Goal: Find contact information: Find contact information

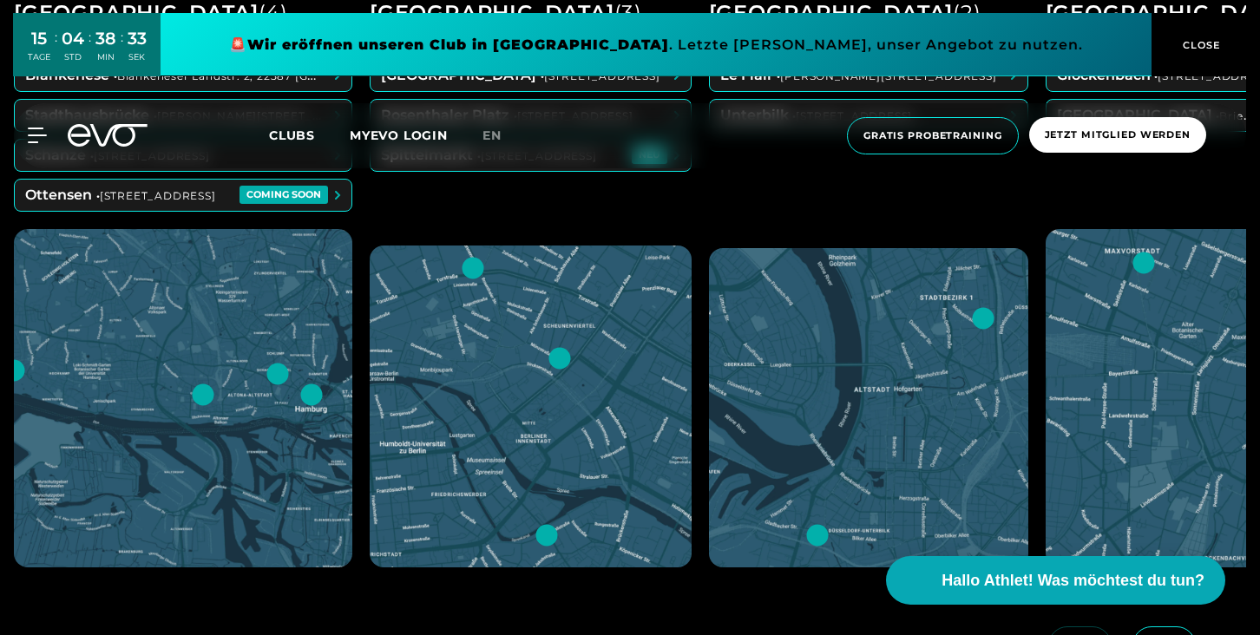
scroll to position [725, 0]
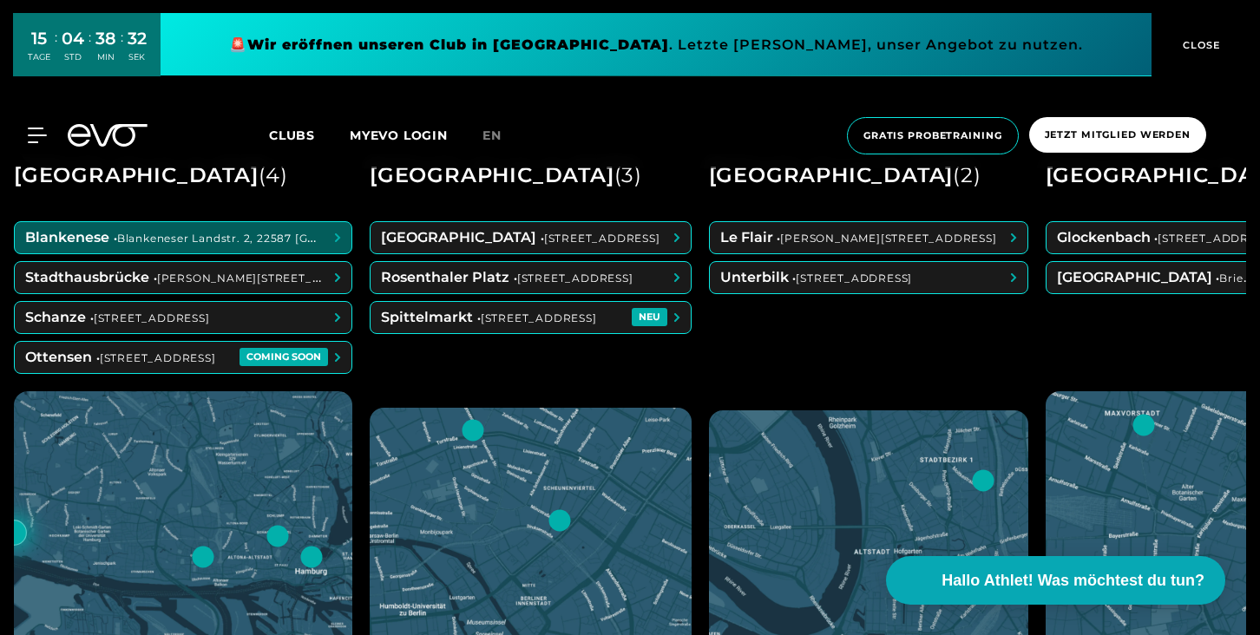
click at [173, 244] on span at bounding box center [183, 237] width 337 height 31
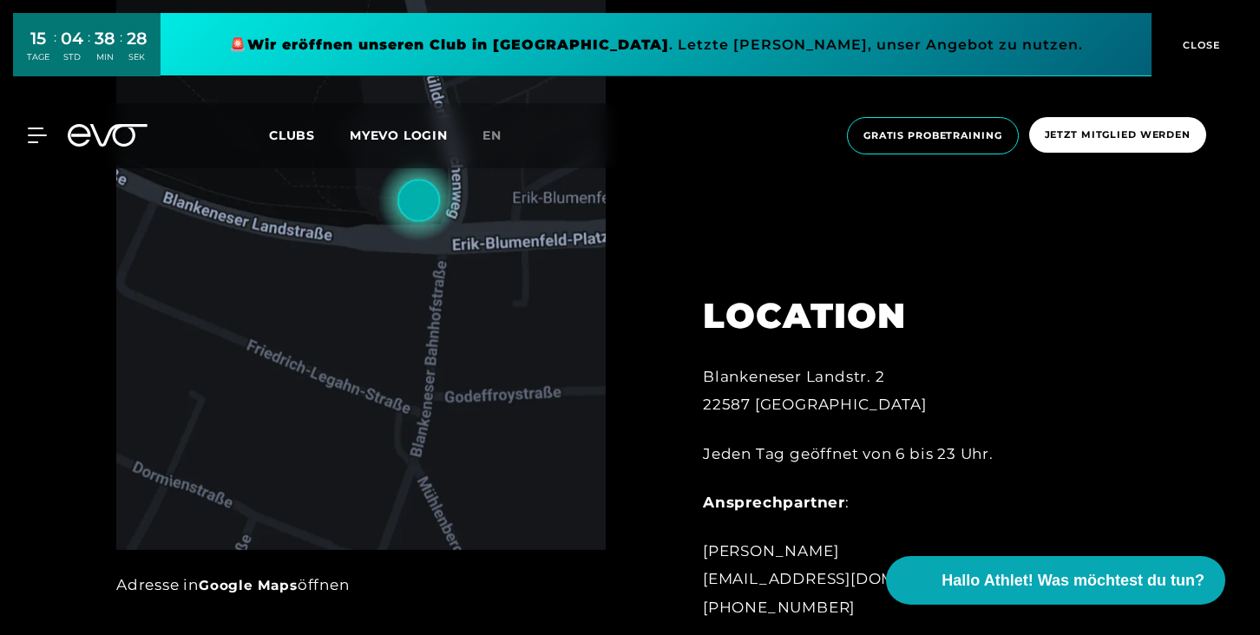
scroll to position [848, 0]
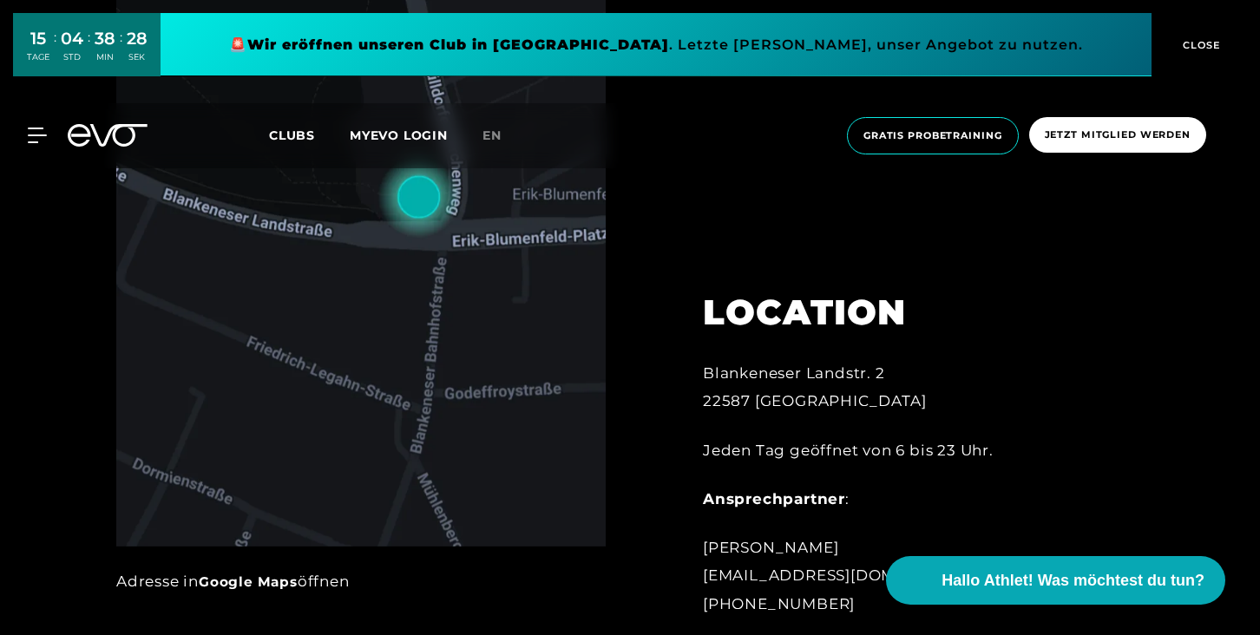
click at [700, 397] on div "LOCATION Blankeneser Landstr. 2 22587 [GEOGRAPHIC_DATA] Jeden Tag geöffnet von …" at bounding box center [893, 443] width 430 height 390
copy div "22587"
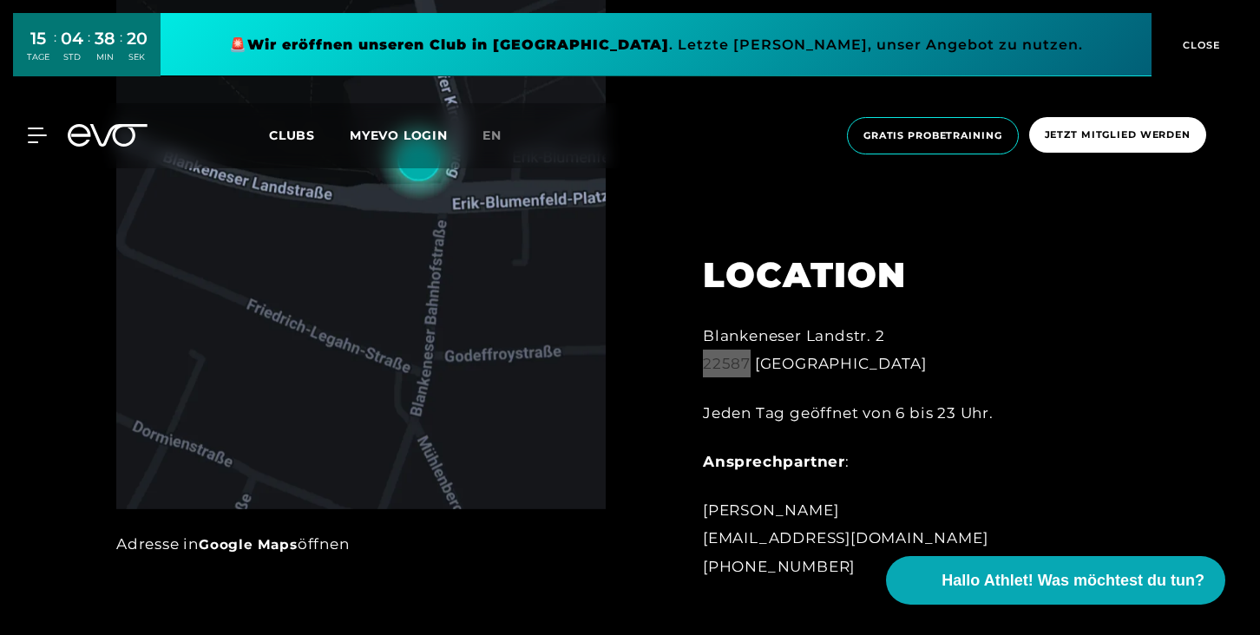
scroll to position [1096, 0]
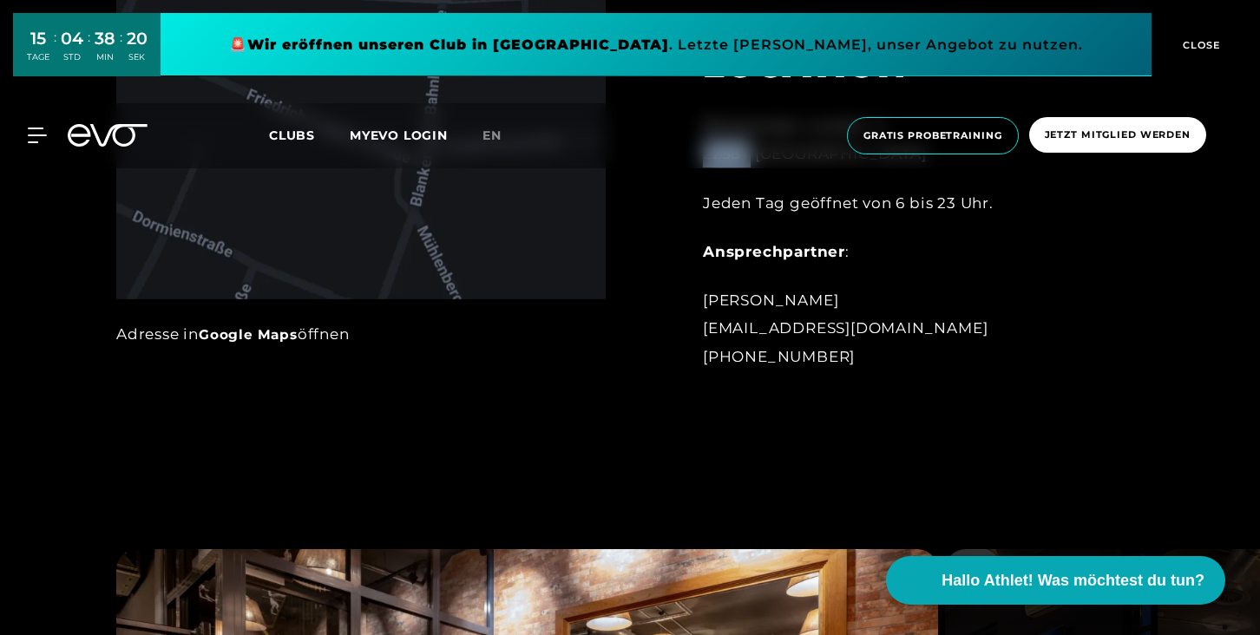
drag, startPoint x: 836, startPoint y: 350, endPoint x: 696, endPoint y: 352, distance: 140.6
click at [696, 352] on div "LOCATION Blankeneser Landstr. 2 22587 [GEOGRAPHIC_DATA] Jeden Tag geöffnet von …" at bounding box center [893, 196] width 430 height 390
copy div "[PHONE_NUMBER]"
